Goal: Information Seeking & Learning: Learn about a topic

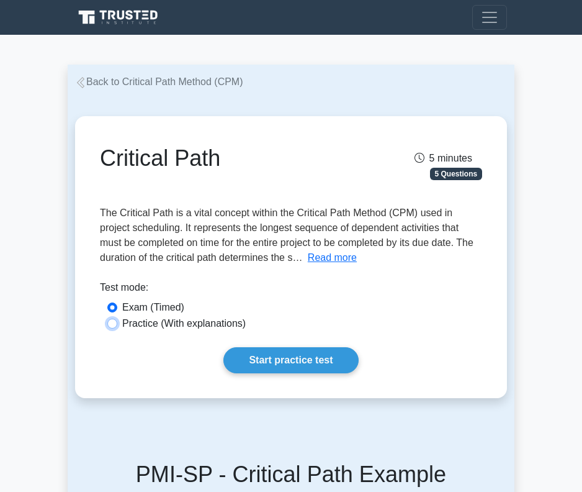
click at [115, 322] on input "Practice (With explanations)" at bounding box center [112, 324] width 10 height 10
radio input "true"
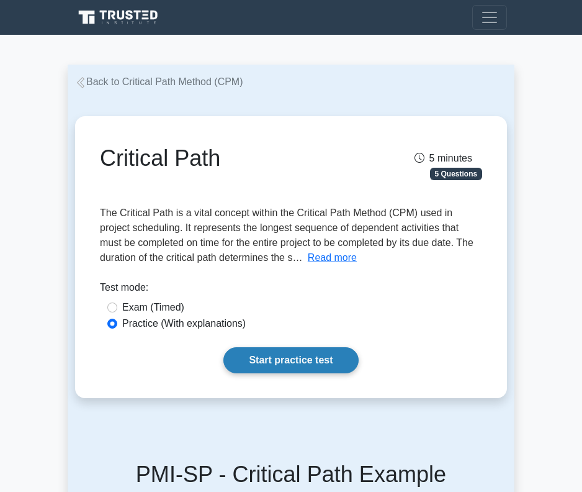
click at [292, 364] on link "Start practice test" at bounding box center [291, 360] width 135 height 26
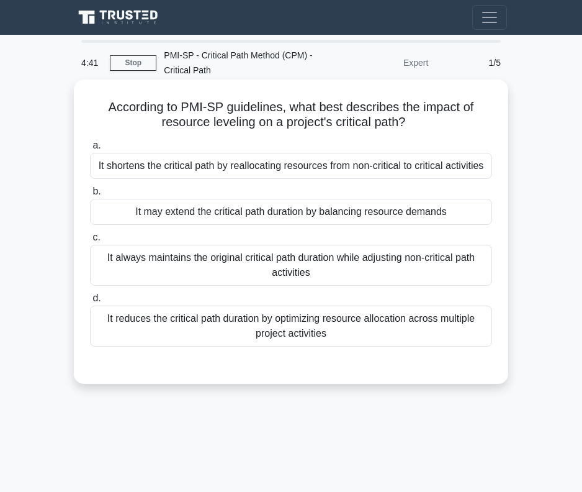
click at [323, 217] on div "It may extend the critical path duration by balancing resource demands" at bounding box center [291, 212] width 402 height 26
click at [90, 196] on input "b. It may extend the critical path duration by balancing resource demands" at bounding box center [90, 192] width 0 height 8
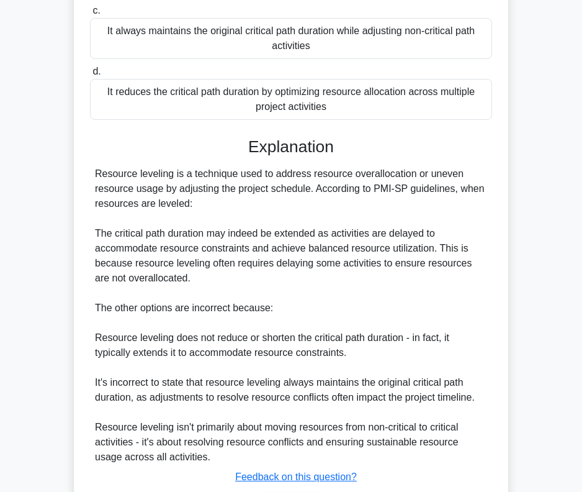
scroll to position [313, 0]
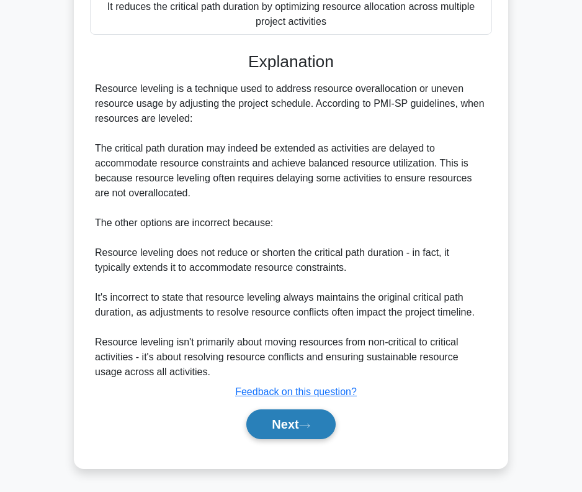
click at [299, 431] on button "Next" at bounding box center [290, 424] width 89 height 30
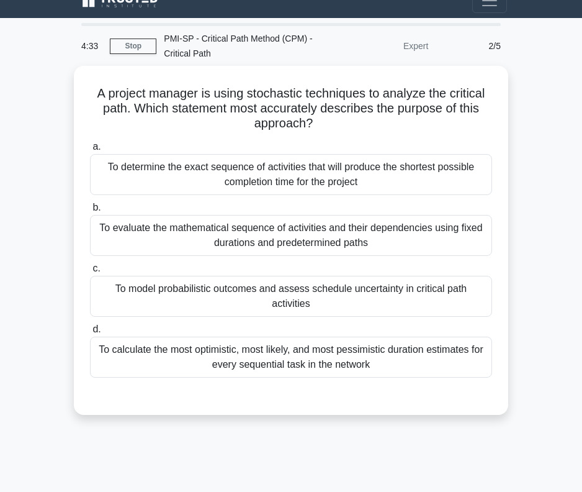
scroll to position [21, 0]
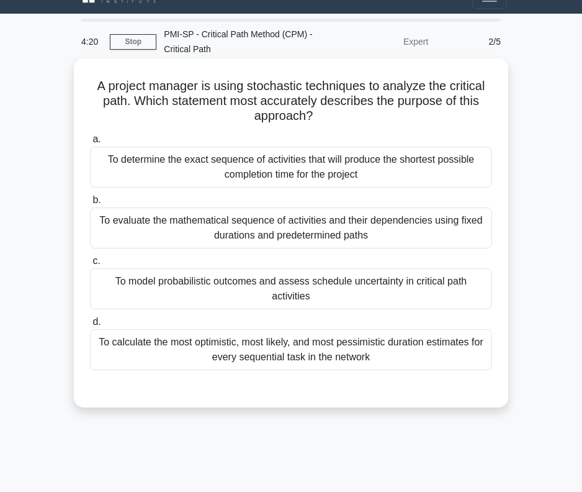
click at [369, 248] on div "To evaluate the mathematical sequence of activities and their dependencies usin…" at bounding box center [291, 227] width 402 height 41
click at [90, 204] on input "b. To evaluate the mathematical sequence of activities and their dependencies u…" at bounding box center [90, 200] width 0 height 8
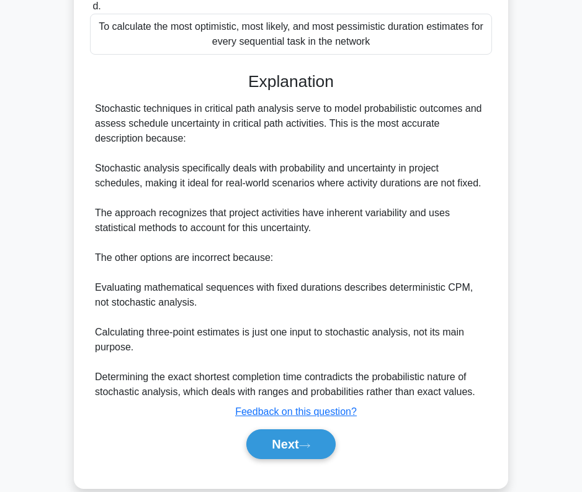
scroll to position [340, 0]
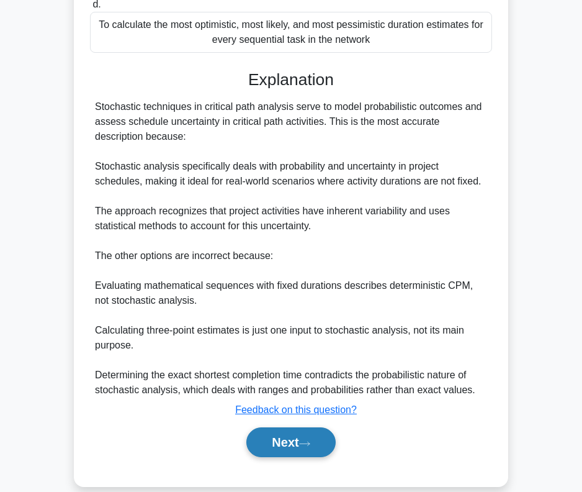
click at [318, 438] on button "Next" at bounding box center [290, 442] width 89 height 30
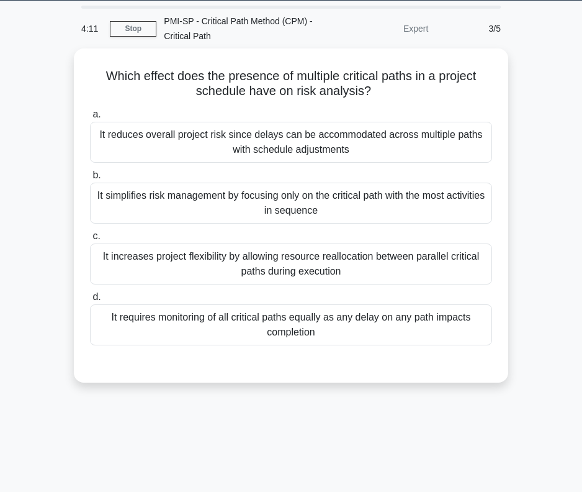
scroll to position [36, 0]
